Goal: Transaction & Acquisition: Purchase product/service

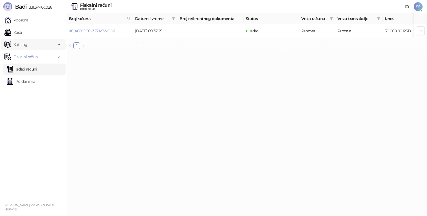
click at [23, 47] on span "Katalog" at bounding box center [20, 44] width 14 height 11
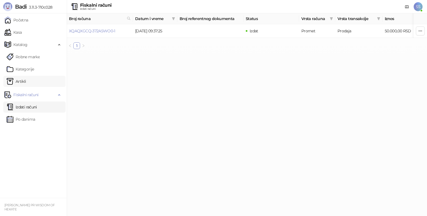
click at [26, 84] on link "Artikli" at bounding box center [16, 81] width 19 height 11
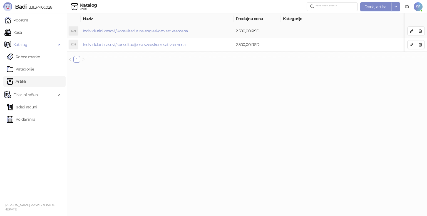
click at [201, 32] on td "Individualni casovi/Konsultacija na engleskom sat vremena" at bounding box center [157, 31] width 153 height 14
click at [179, 32] on link "Individualni casovi/Konsultacija na engleskom sat vremena" at bounding box center [135, 30] width 105 height 5
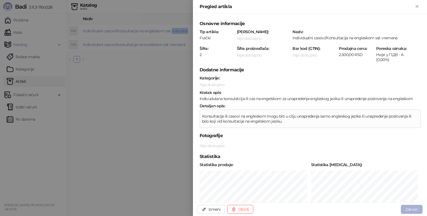
click at [415, 209] on button "Zatvori" at bounding box center [412, 208] width 22 height 9
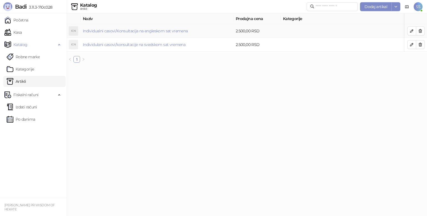
click at [285, 32] on td at bounding box center [357, 31] width 153 height 14
click at [316, 9] on input "text" at bounding box center [335, 7] width 39 height 6
type input "*"
click at [30, 46] on span "Katalog" at bounding box center [30, 44] width 52 height 11
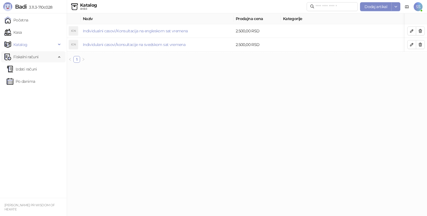
click at [30, 57] on span "Fiskalni računi" at bounding box center [25, 56] width 25 height 11
click at [32, 72] on link "Izdati računi" at bounding box center [22, 68] width 30 height 11
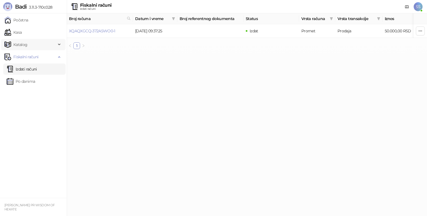
click at [27, 43] on span "Katalog" at bounding box center [30, 44] width 52 height 11
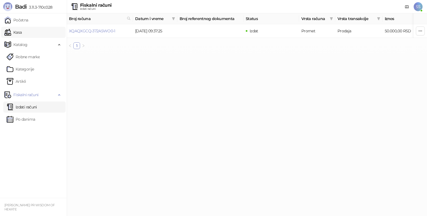
click at [22, 33] on link "Kasa" at bounding box center [12, 32] width 17 height 11
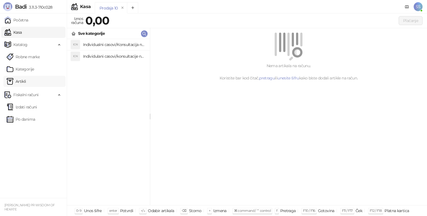
click at [18, 82] on link "Artikli" at bounding box center [16, 81] width 19 height 11
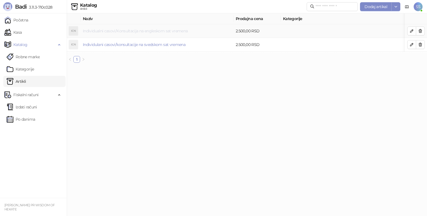
click at [110, 31] on link "Individualni casovi/Konsultacija na engleskom sat vremena" at bounding box center [135, 30] width 105 height 5
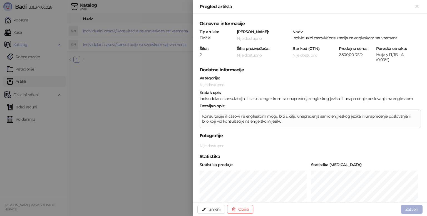
click at [410, 207] on button "Zatvori" at bounding box center [412, 208] width 22 height 9
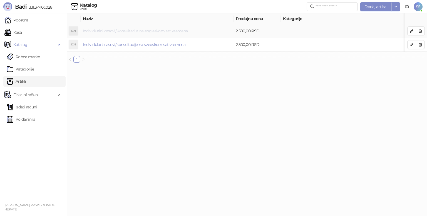
click at [178, 33] on link "Individualni casovi/Konsultacija na engleskom sat vremena" at bounding box center [135, 30] width 105 height 5
click at [177, 33] on link "Individualni casovi/Konsultacija na engleskom sat vremena" at bounding box center [135, 30] width 105 height 5
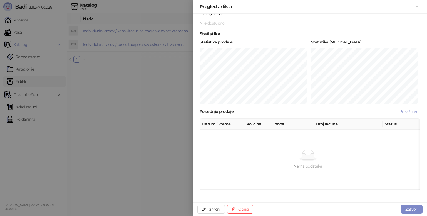
scroll to position [123, 0]
click at [413, 209] on button "Zatvori" at bounding box center [412, 208] width 22 height 9
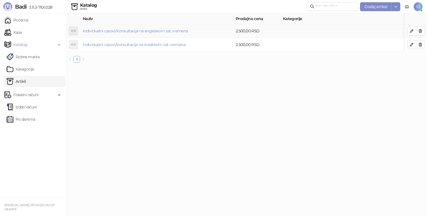
click at [74, 32] on div "ICN" at bounding box center [73, 30] width 9 height 9
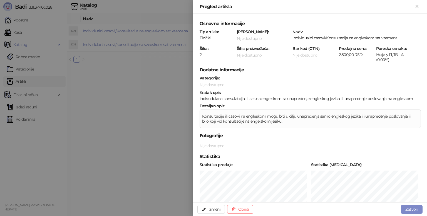
click at [144, 113] on div at bounding box center [213, 108] width 427 height 216
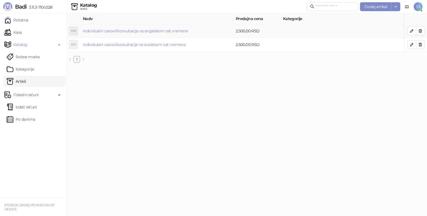
click at [254, 33] on td "2.500,00 RSD" at bounding box center [257, 31] width 47 height 14
click at [22, 33] on link "Kasa" at bounding box center [12, 32] width 17 height 11
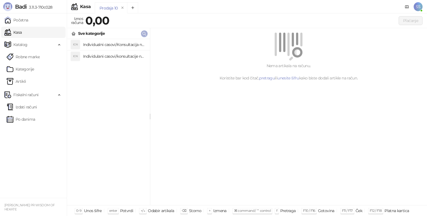
click at [144, 35] on icon "button" at bounding box center [144, 33] width 4 height 4
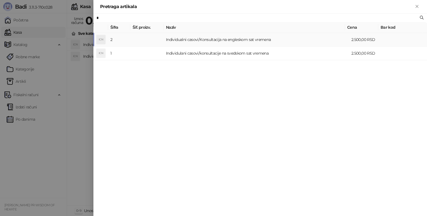
type input "*"
click at [159, 42] on td at bounding box center [146, 40] width 33 height 14
click at [159, 42] on body "Badi 3.11.3-710c028 Početna Kasa Katalog Robne marke Kategorije Artikli Fiskaln…" at bounding box center [213, 108] width 427 height 216
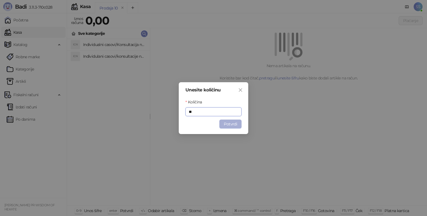
type input "**"
click at [225, 124] on button "Potvrdi" at bounding box center [230, 123] width 22 height 9
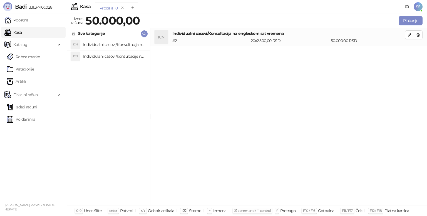
click at [298, 40] on div "20 x 2.500,00 RSD" at bounding box center [290, 41] width 80 height 6
click at [199, 41] on div "# 2" at bounding box center [210, 41] width 78 height 6
click at [304, 40] on div "20 x 2.500,00 RSD" at bounding box center [290, 41] width 80 height 6
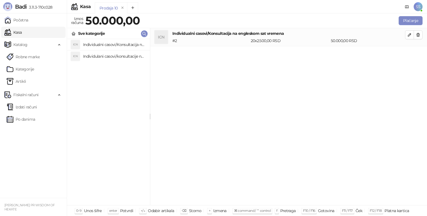
click at [304, 40] on div "20 x 2.500,00 RSD" at bounding box center [290, 41] width 80 height 6
click at [229, 42] on div "# 2" at bounding box center [210, 41] width 78 height 6
click at [221, 41] on div "# 2" at bounding box center [210, 41] width 78 height 6
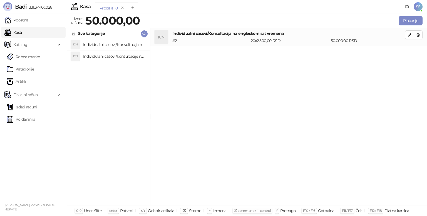
click at [221, 41] on div "# 2" at bounding box center [210, 41] width 78 height 6
click at [244, 40] on div "# 2" at bounding box center [210, 41] width 78 height 6
click at [323, 39] on div "20 x 2.500,00 RSD" at bounding box center [290, 41] width 80 height 6
click at [408, 22] on button "Plaćanje" at bounding box center [411, 20] width 24 height 9
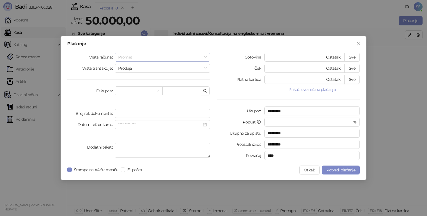
click at [202, 59] on span "Promet" at bounding box center [162, 57] width 89 height 8
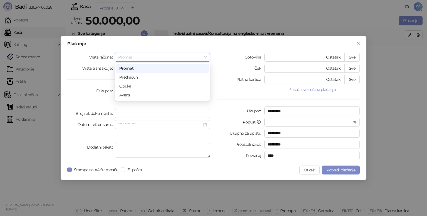
click at [144, 68] on div "Promet" at bounding box center [162, 68] width 86 height 6
click at [144, 68] on span "Prodaja" at bounding box center [162, 68] width 89 height 8
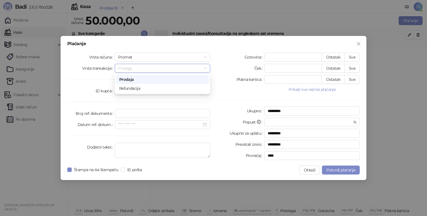
click at [142, 77] on div "Prodaja" at bounding box center [162, 79] width 86 height 6
click at [126, 169] on span "El. pošta" at bounding box center [134, 169] width 19 height 6
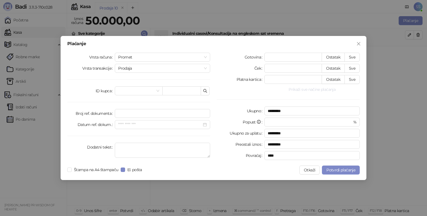
click at [313, 91] on button "Prikaži sve načine plaćanja" at bounding box center [311, 89] width 95 height 7
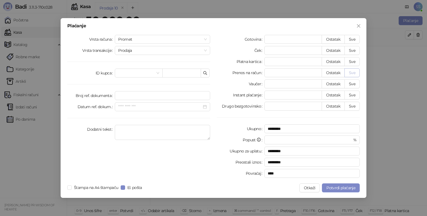
click at [350, 73] on button "Sve" at bounding box center [352, 72] width 15 height 9
type input "*****"
type input "****"
click at [337, 189] on span "Potvrdi plaćanje" at bounding box center [340, 187] width 29 height 5
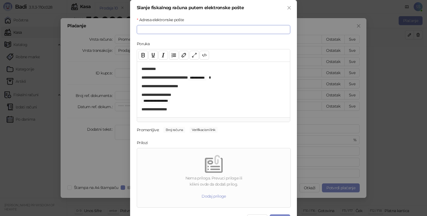
click at [146, 28] on input "Adresa elektronske pošte" at bounding box center [213, 29] width 153 height 9
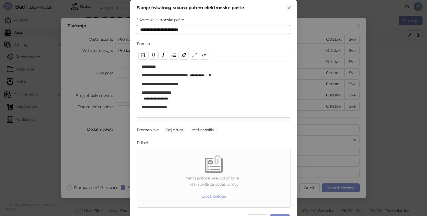
scroll to position [12, 0]
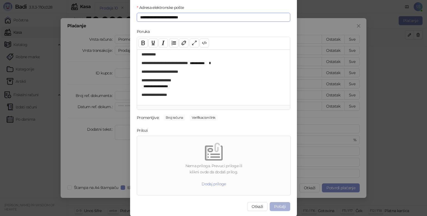
type input "**********"
click at [275, 207] on button "Pošalji" at bounding box center [280, 206] width 21 height 9
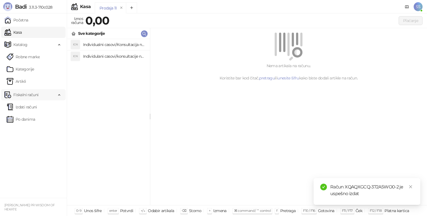
click at [28, 96] on span "Fiskalni računi" at bounding box center [25, 94] width 25 height 11
click at [28, 108] on link "Izdati računi" at bounding box center [22, 106] width 30 height 11
